Goal: Use online tool/utility: Utilize a website feature to perform a specific function

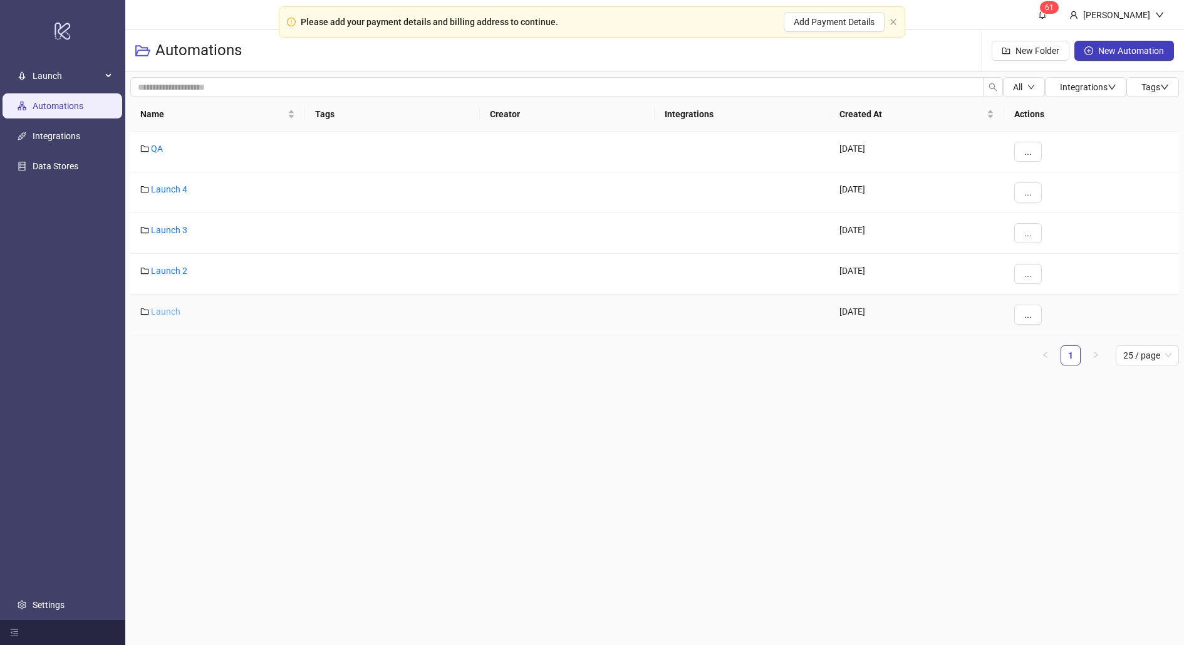
click at [165, 313] on link "Launch" at bounding box center [165, 311] width 29 height 10
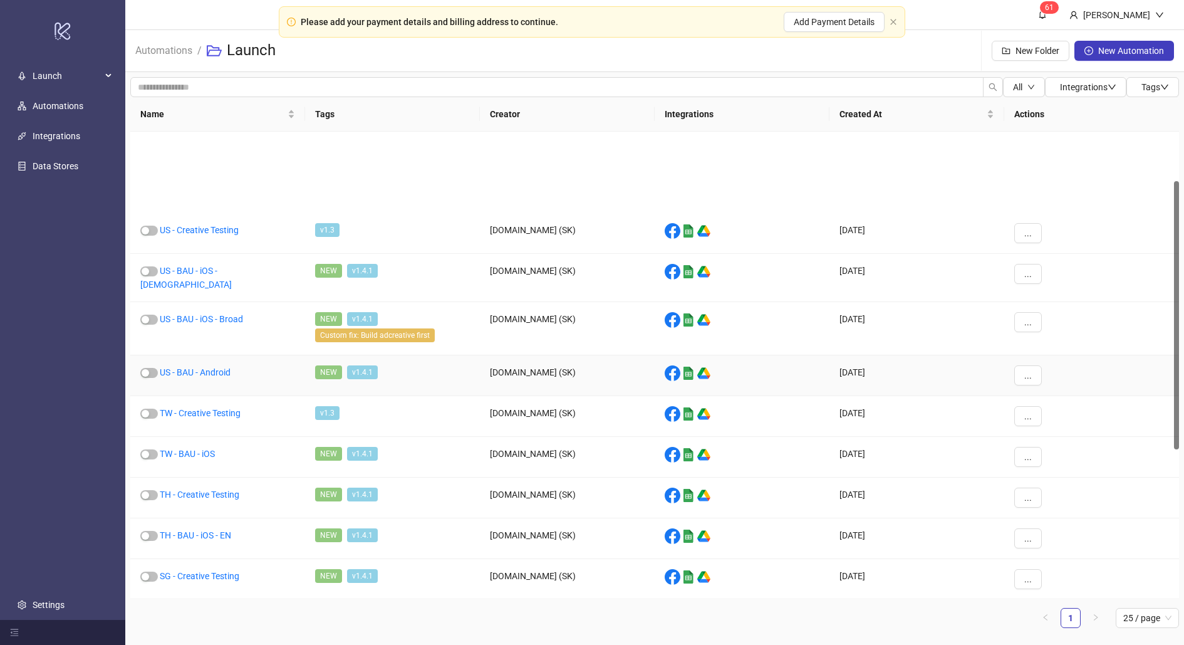
scroll to position [389, 0]
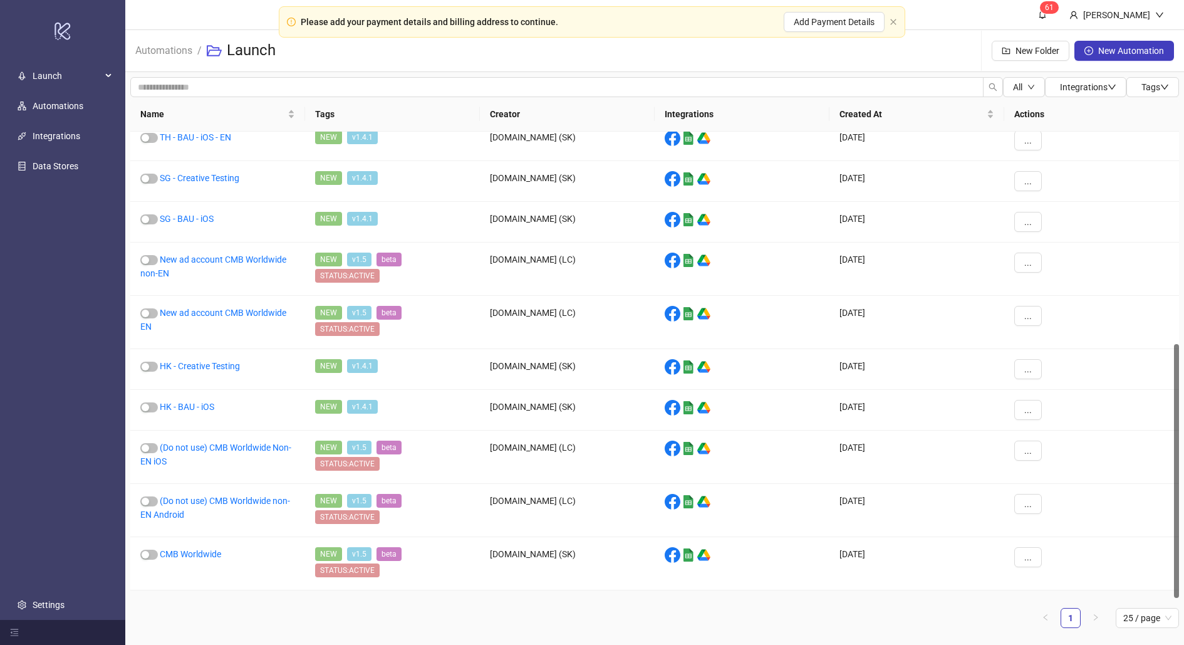
click at [173, 602] on link "CMB US" at bounding box center [175, 607] width 31 height 10
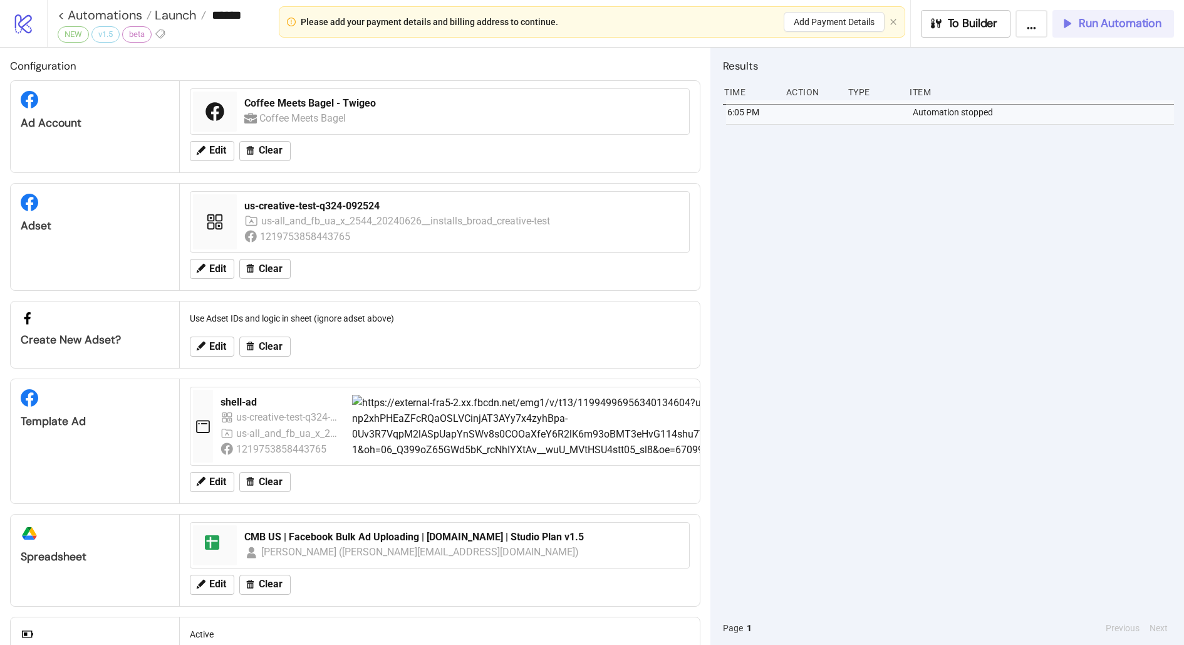
click at [1078, 27] on div "Run Automation" at bounding box center [1110, 23] width 101 height 14
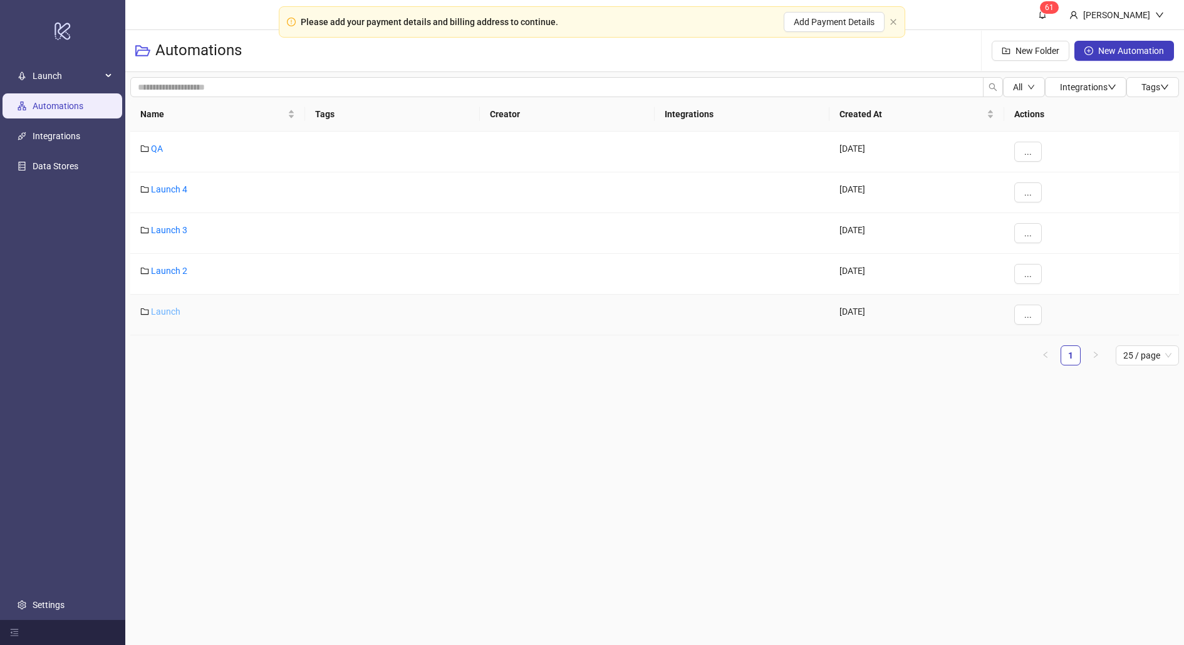
click at [172, 308] on link "Launch" at bounding box center [165, 311] width 29 height 10
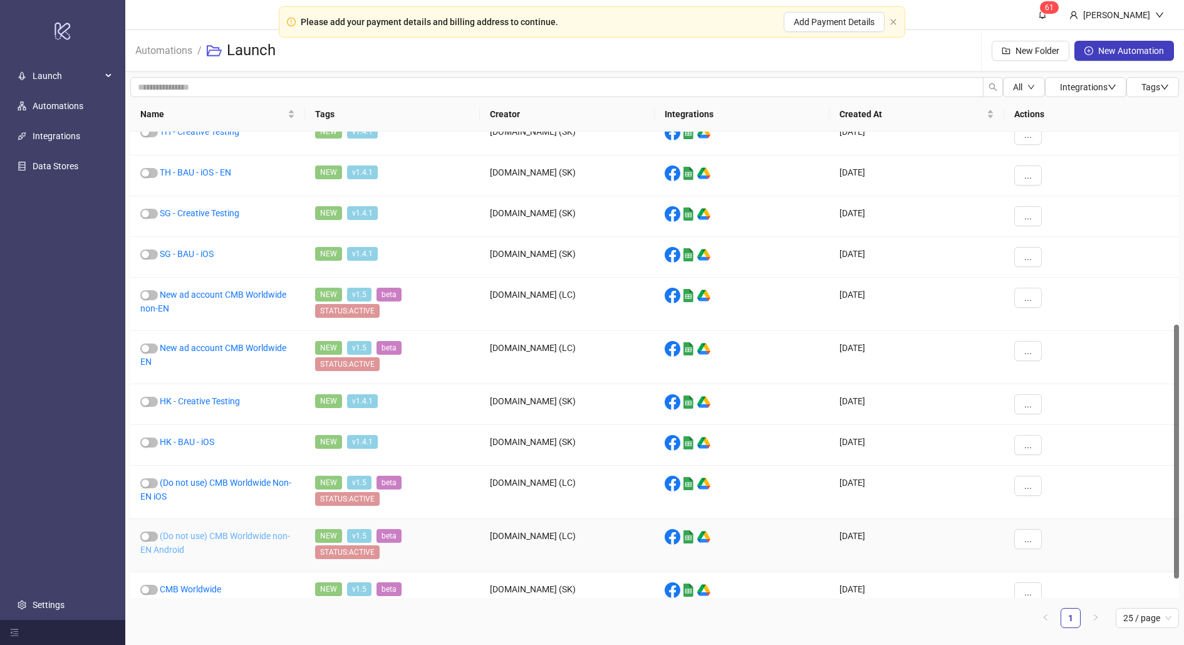
scroll to position [389, 0]
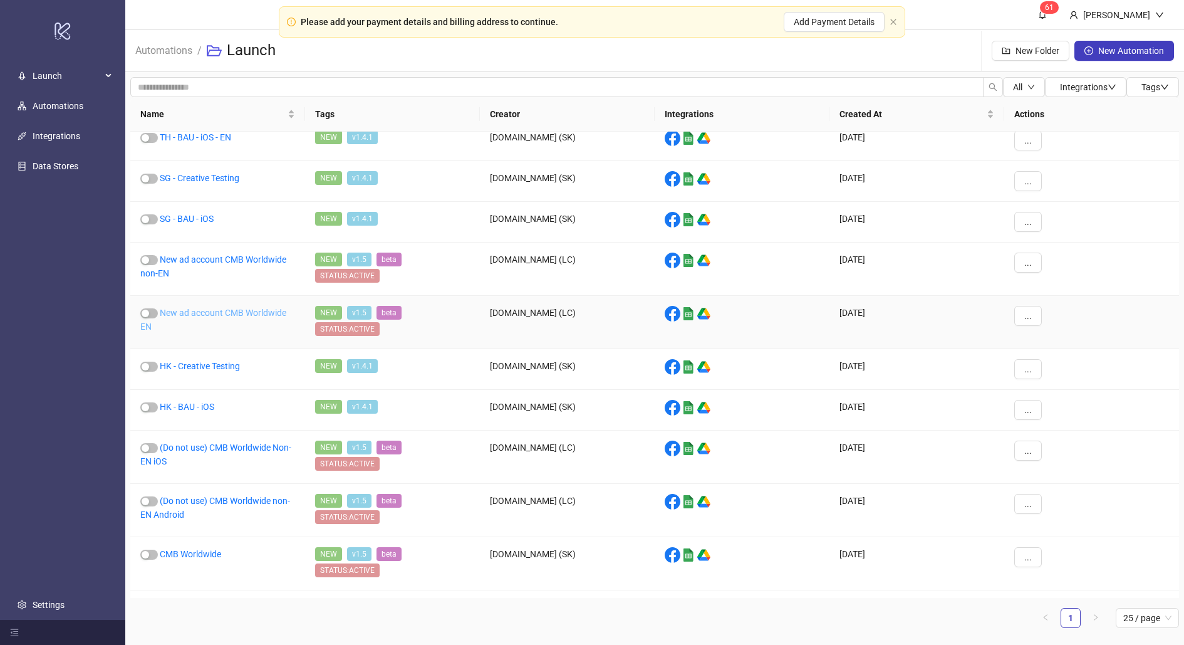
click at [236, 309] on link "New ad account CMB Worldwide EN" at bounding box center [213, 320] width 146 height 24
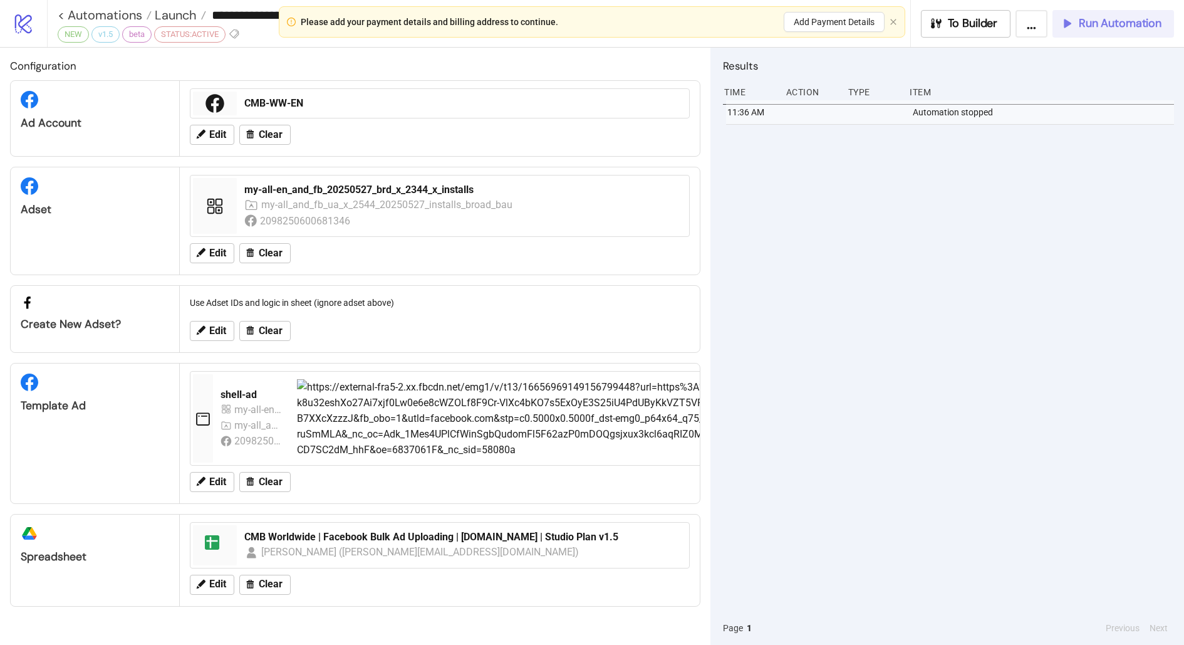
click at [1071, 28] on icon "button" at bounding box center [1067, 23] width 14 height 14
